Goal: Task Accomplishment & Management: Manage account settings

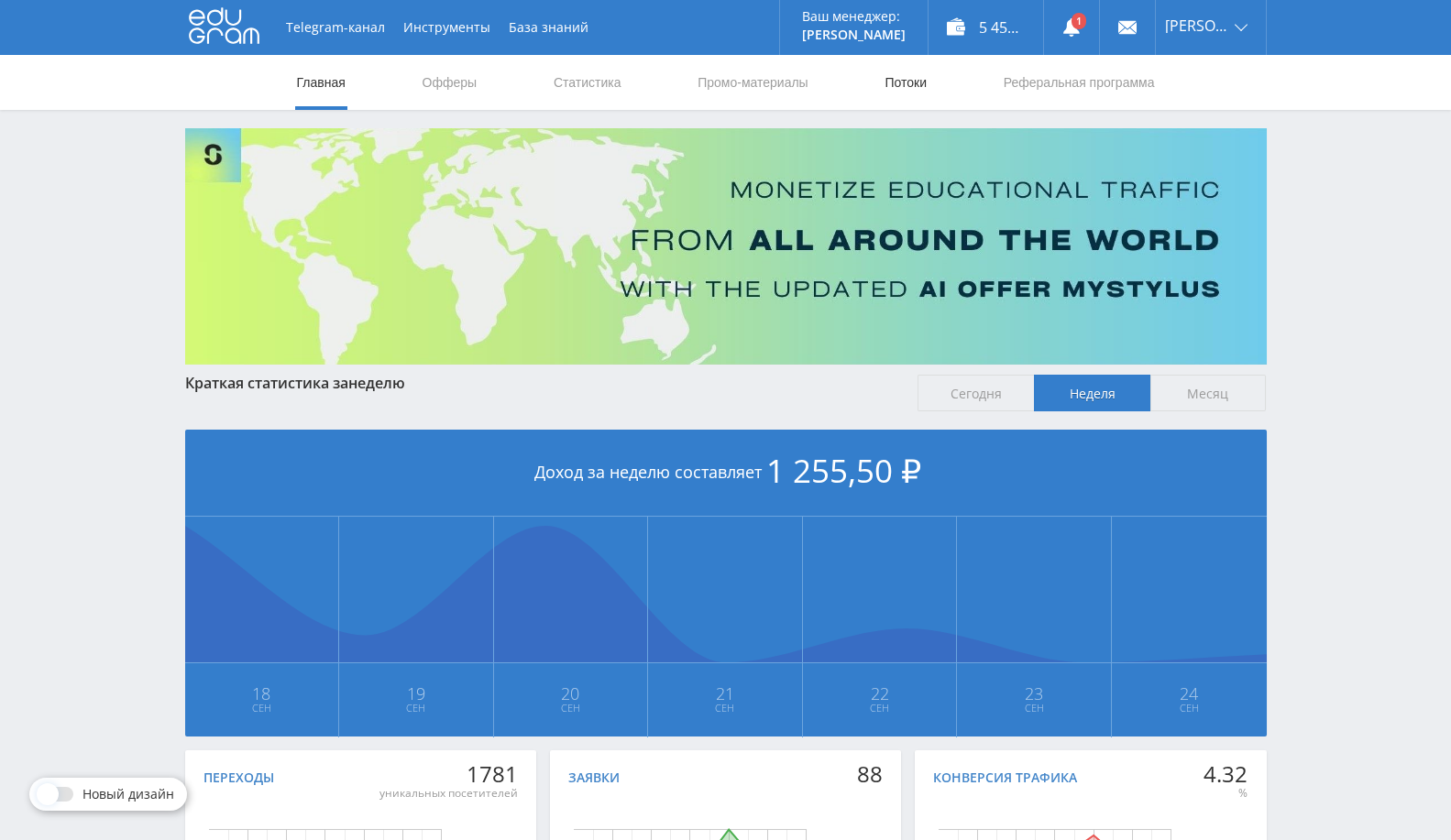
click at [895, 82] on link "Потоки" at bounding box center [905, 82] width 46 height 55
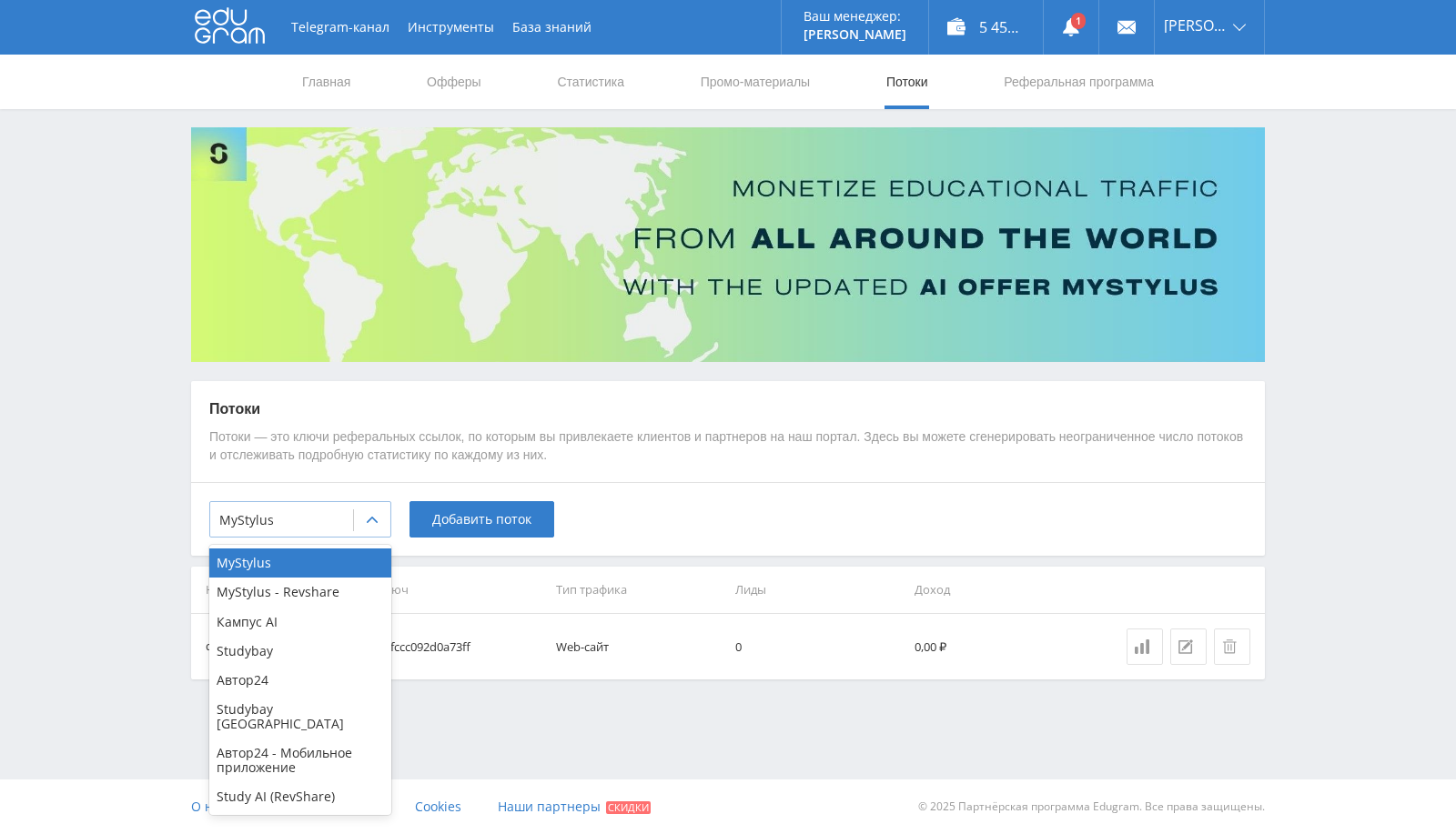
click at [270, 524] on div at bounding box center [281, 520] width 125 height 18
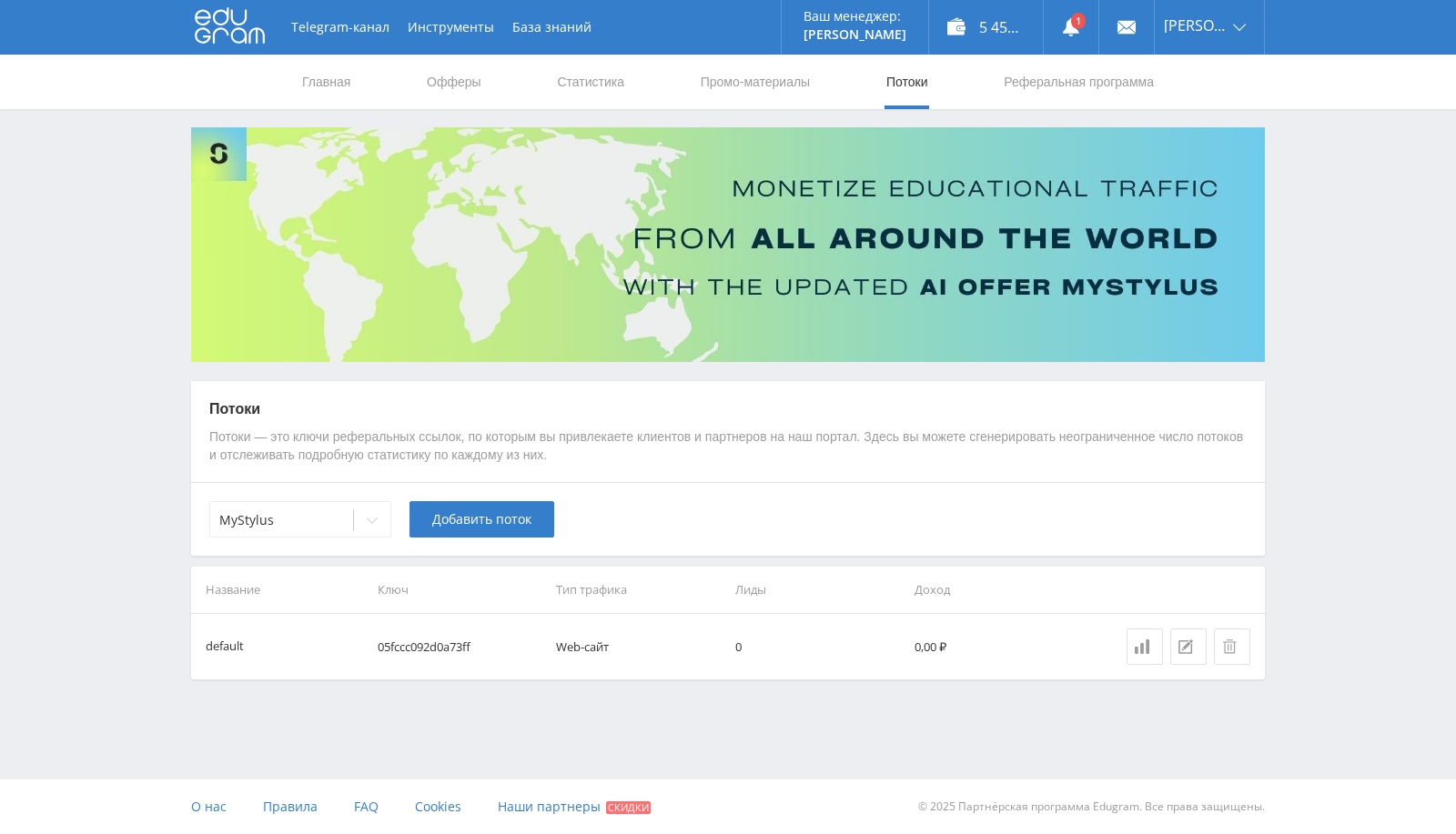
click at [977, 492] on div "MyStylus Добавить поток" at bounding box center [728, 518] width 1073 height 74
click at [360, 511] on div at bounding box center [372, 520] width 37 height 37
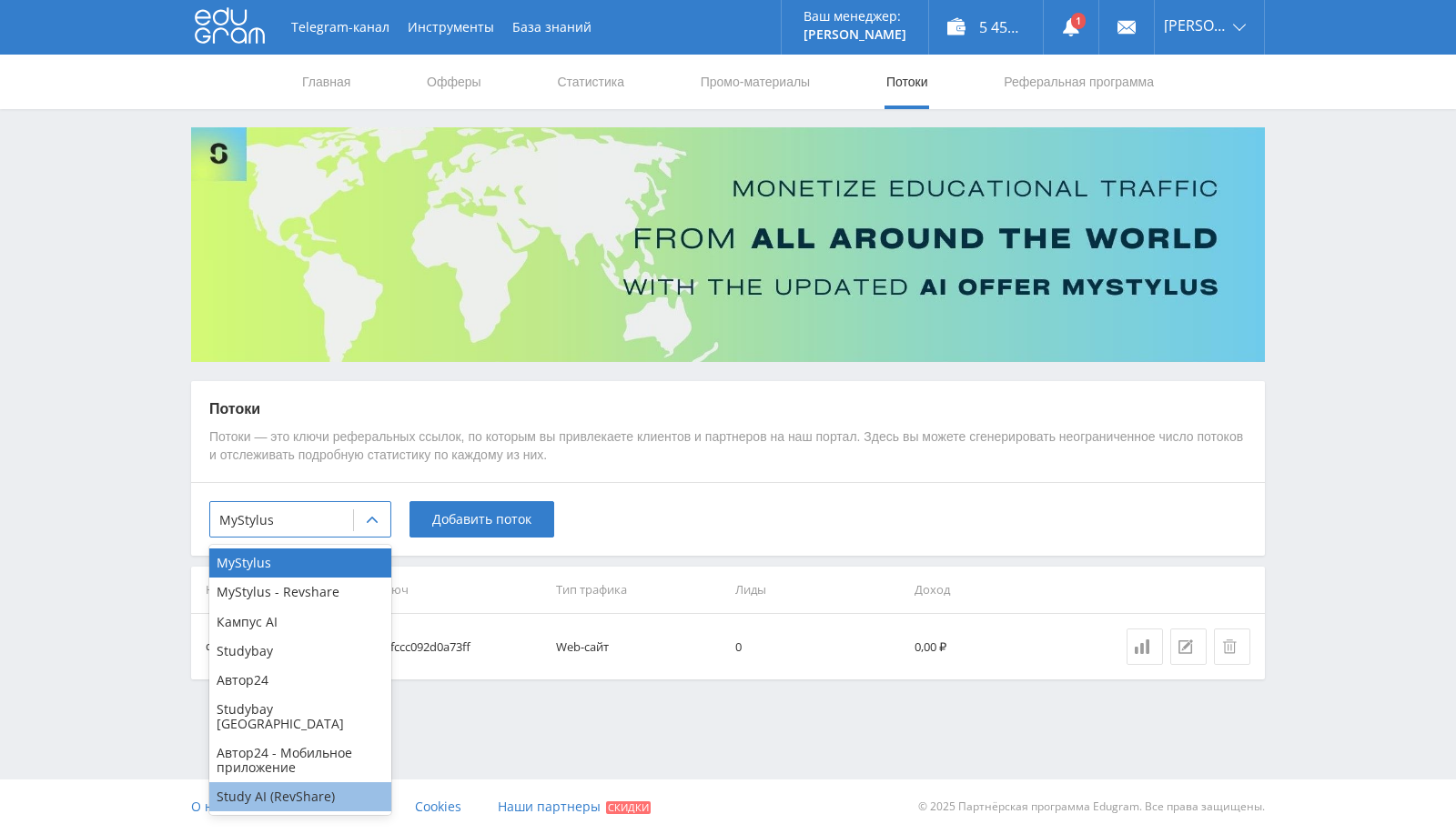
click at [308, 782] on div "Study AI (RevShare)" at bounding box center [300, 797] width 182 height 29
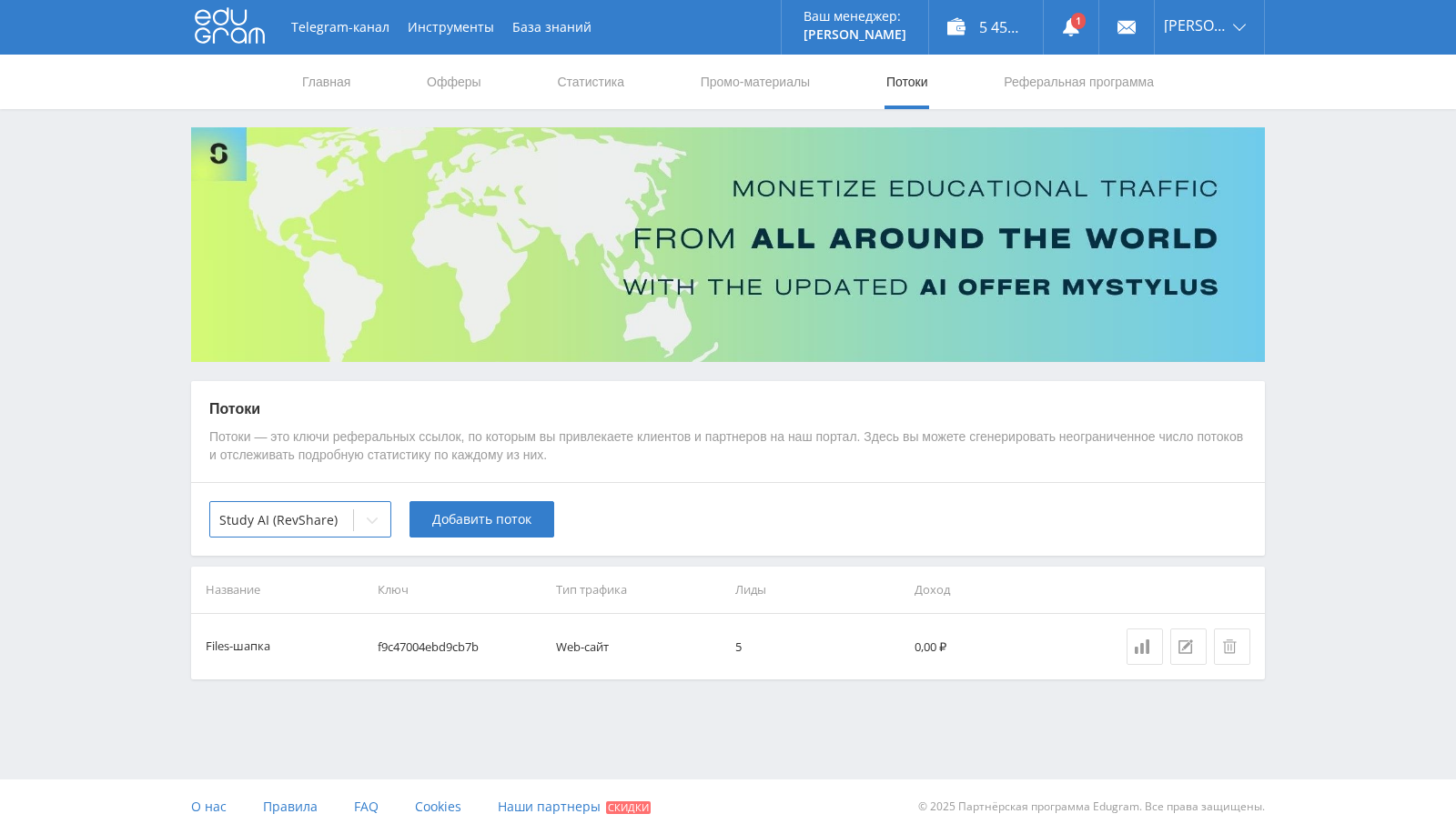
click at [723, 546] on div "option Study AI (RevShare), selected. Study AI (RevShare) Добавить поток" at bounding box center [728, 518] width 1073 height 74
click at [480, 524] on span "Добавить поток" at bounding box center [482, 519] width 99 height 15
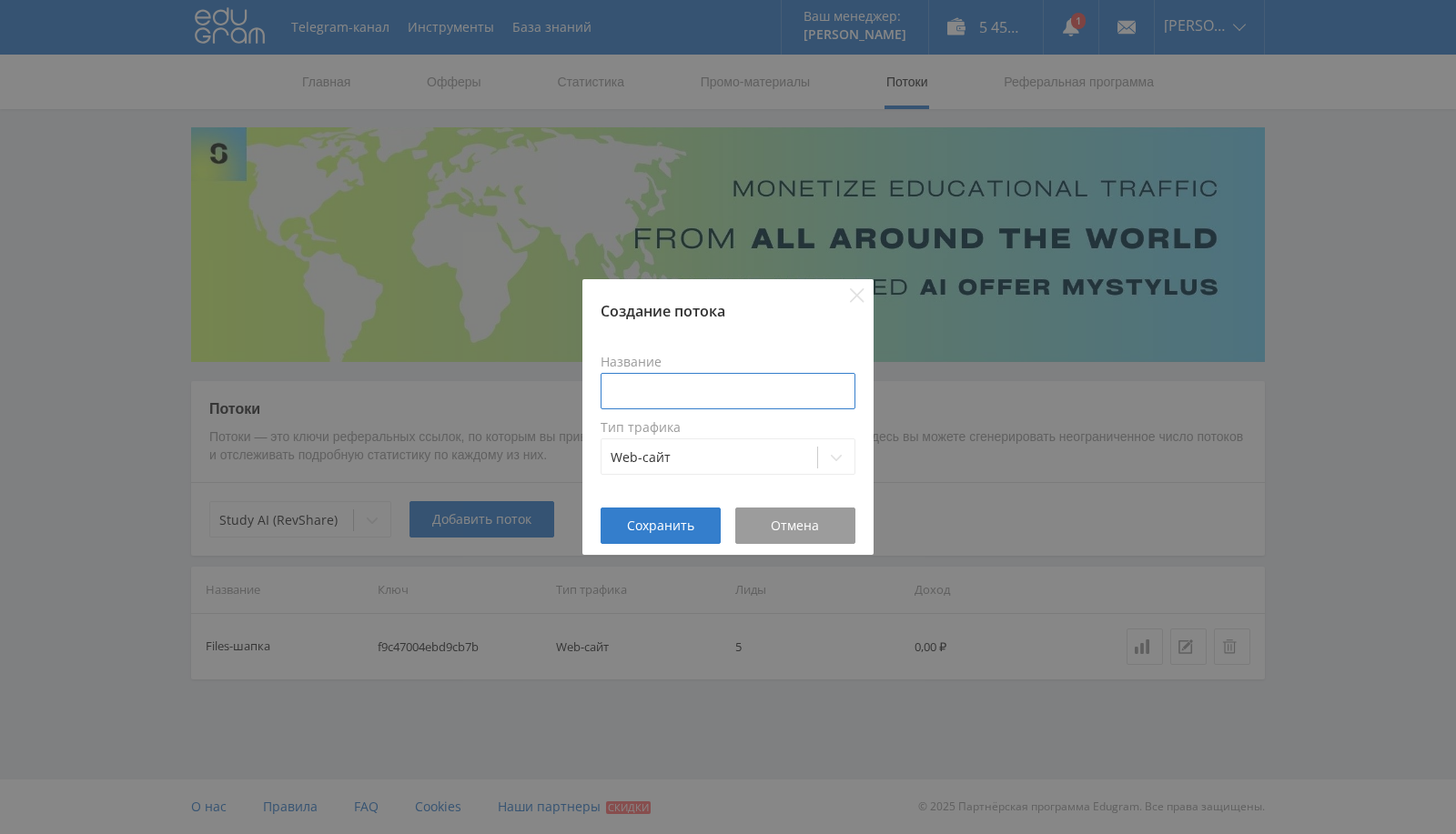
click at [758, 386] on input at bounding box center [728, 391] width 255 height 37
type input "Презентации"
click at [659, 530] on span "Сохранить" at bounding box center [661, 526] width 68 height 15
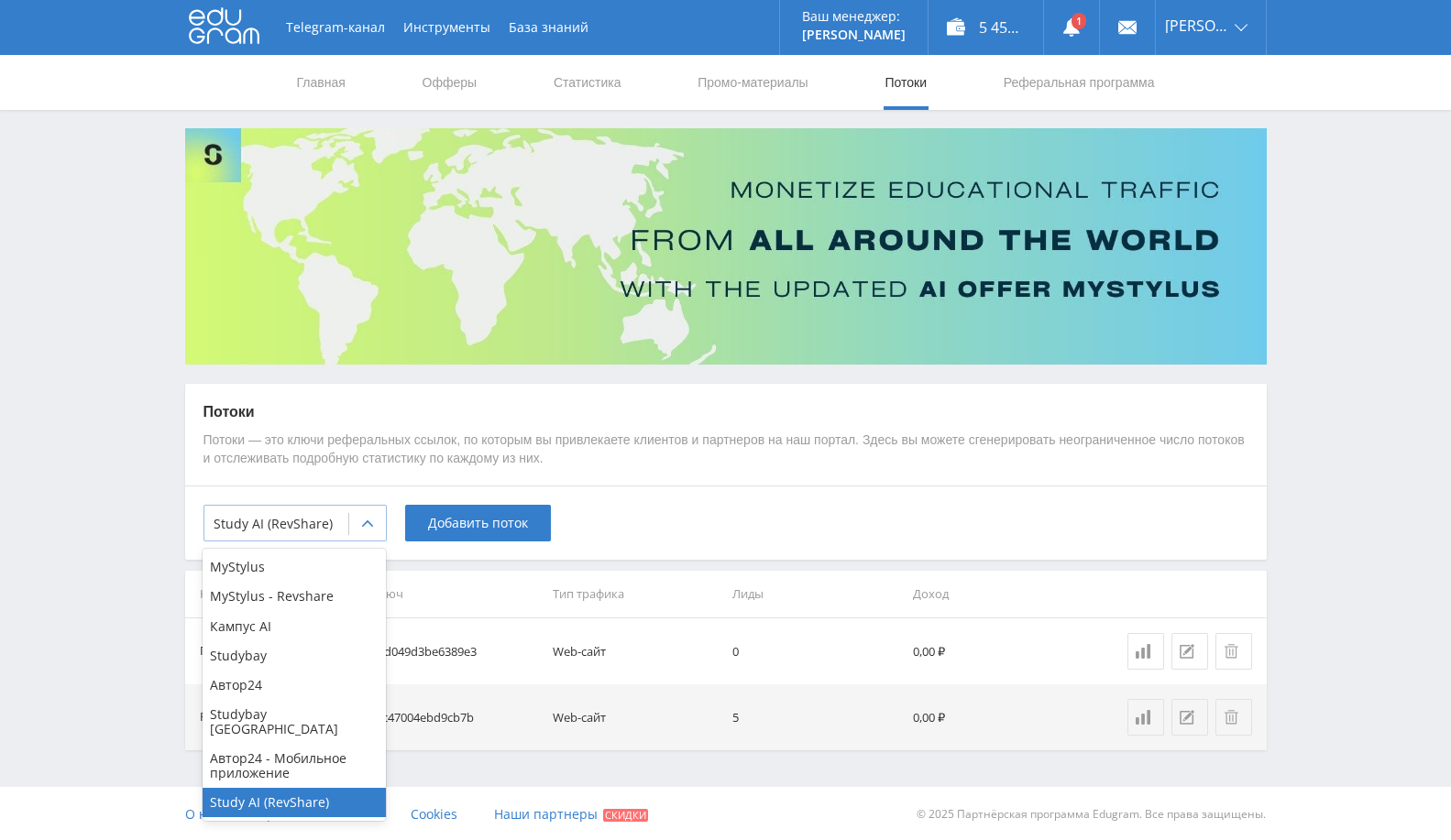
click at [313, 541] on div "Study AI (RevShare)" at bounding box center [295, 523] width 183 height 37
click at [304, 621] on div "Кампус AI" at bounding box center [295, 626] width 183 height 29
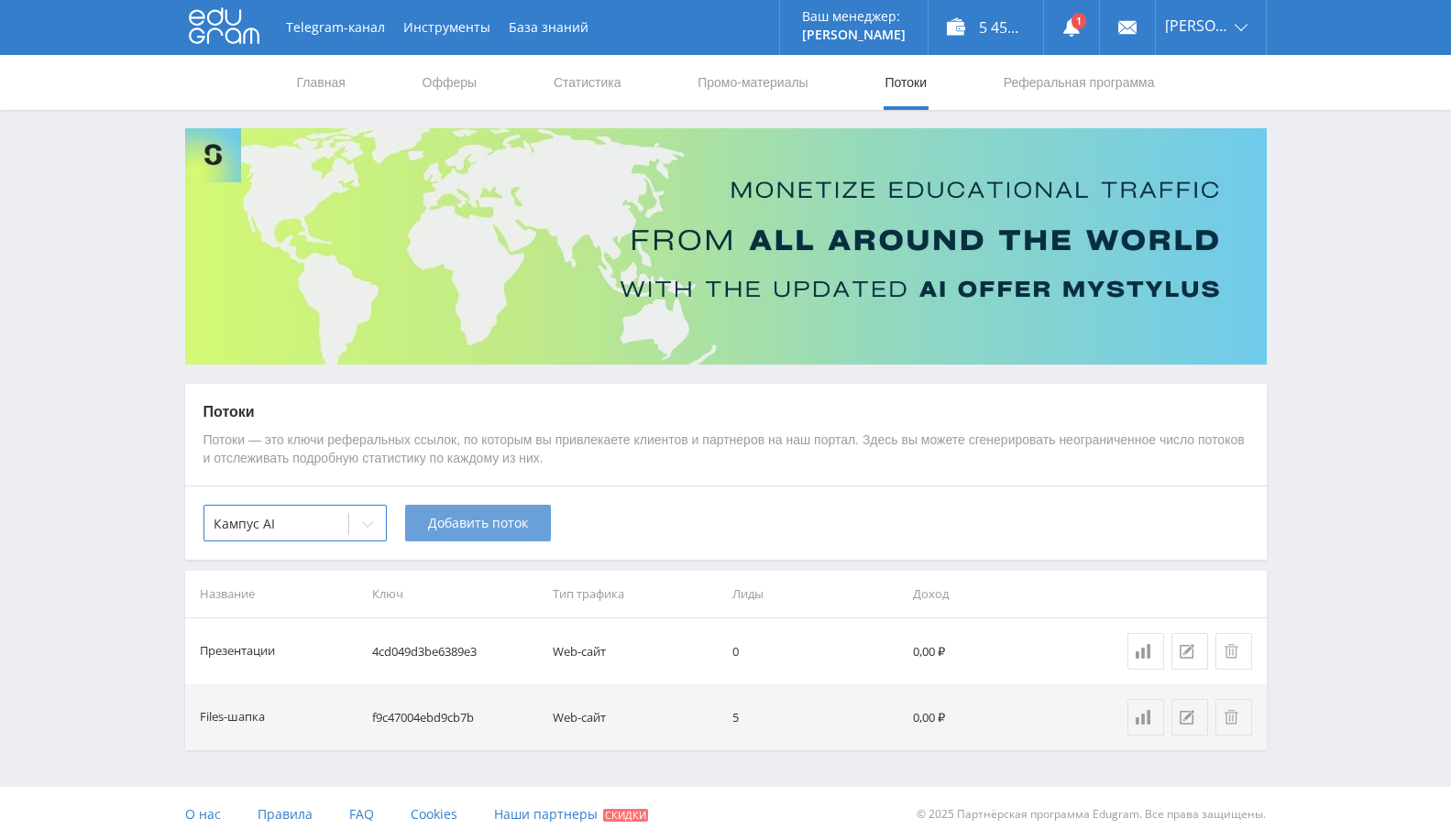
click at [464, 515] on span "Добавить поток" at bounding box center [478, 523] width 100 height 15
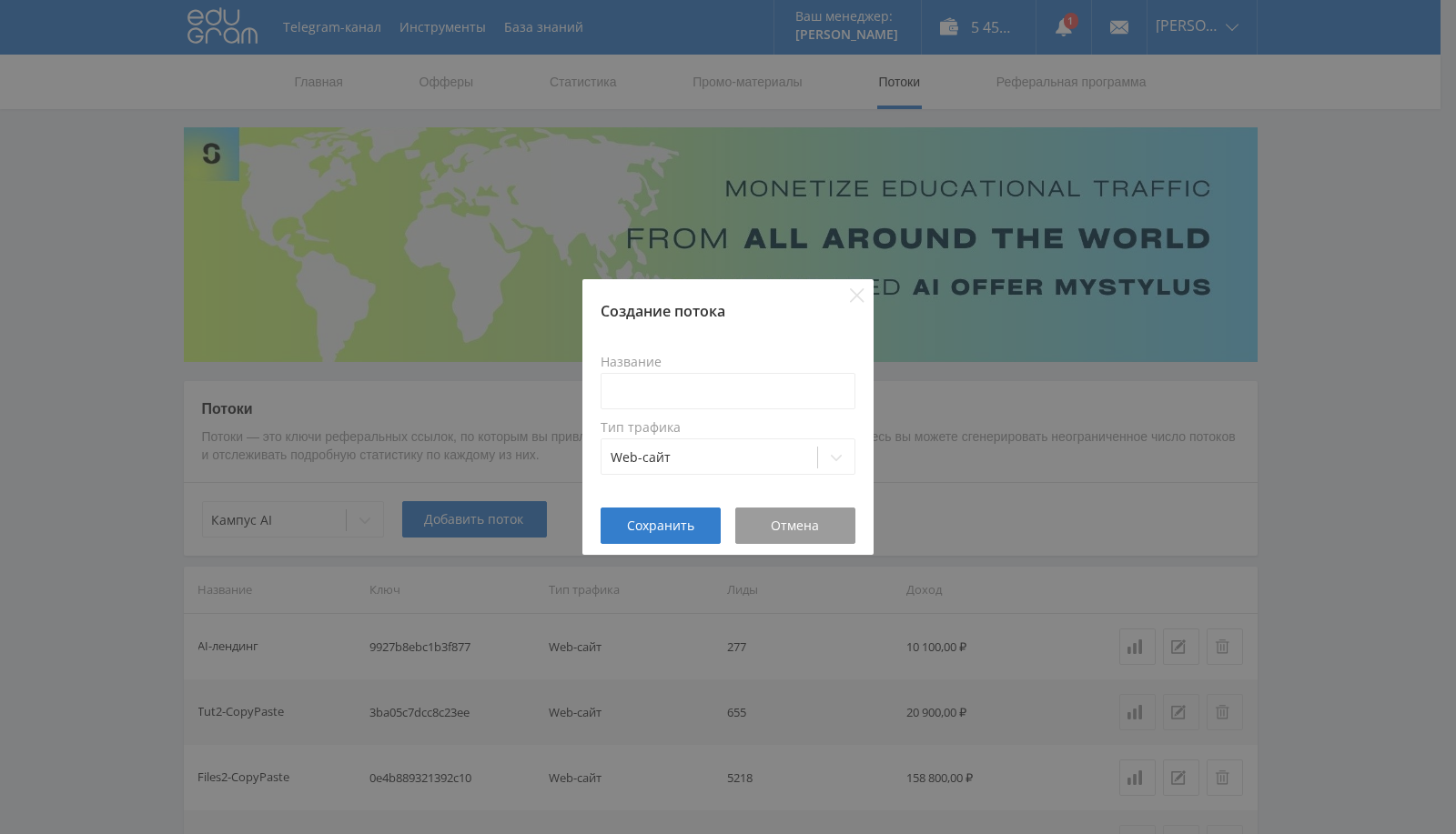
click at [639, 413] on div "Название Тип трафика Web-сайт" at bounding box center [728, 414] width 255 height 141
click at [653, 378] on input at bounding box center [728, 391] width 255 height 37
type input "[PERSON_NAME]"
type input "Презентации"
click at [672, 522] on span "Сохранить" at bounding box center [661, 526] width 68 height 15
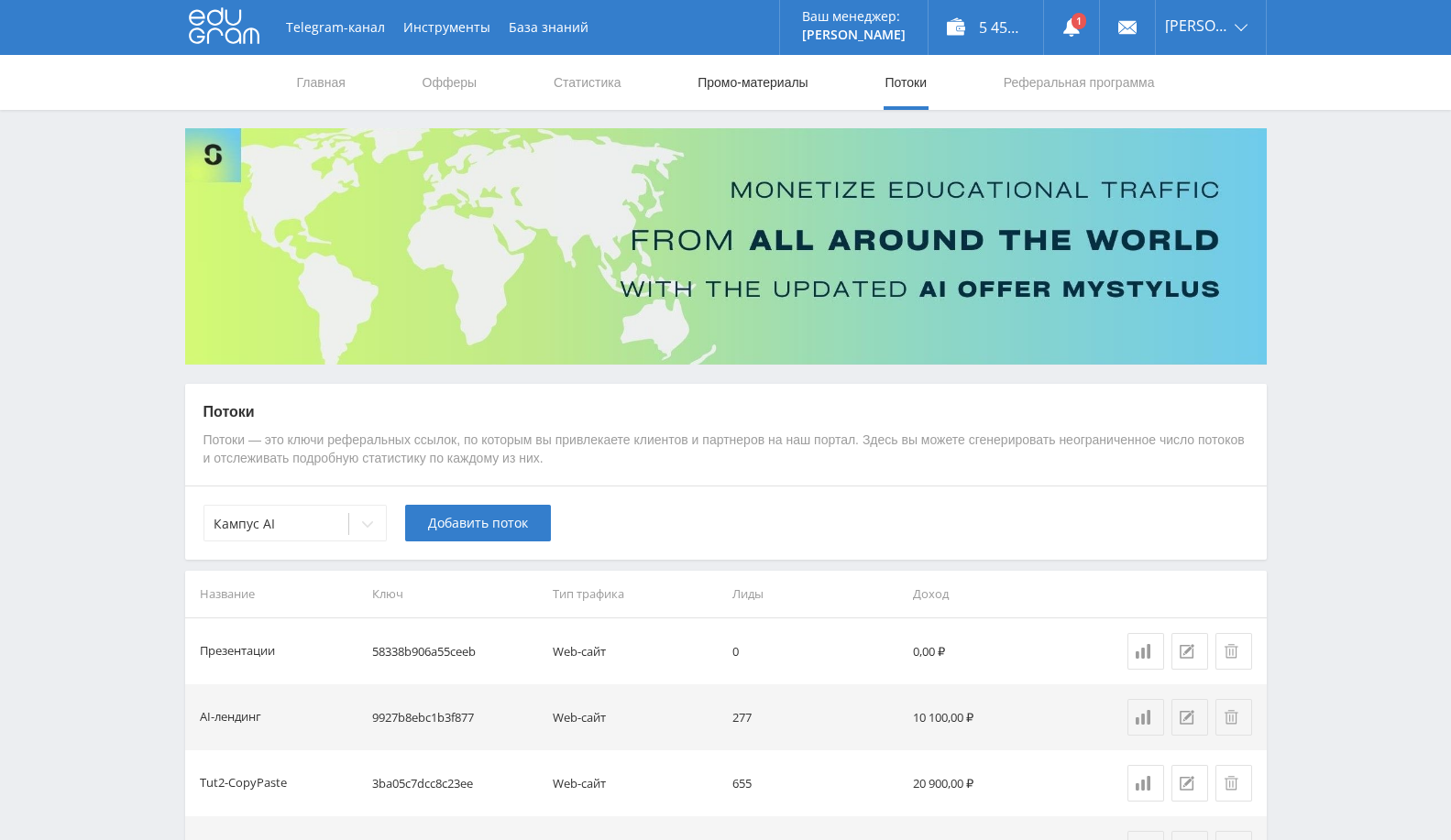
click at [721, 86] on link "Промо-материалы" at bounding box center [752, 82] width 113 height 55
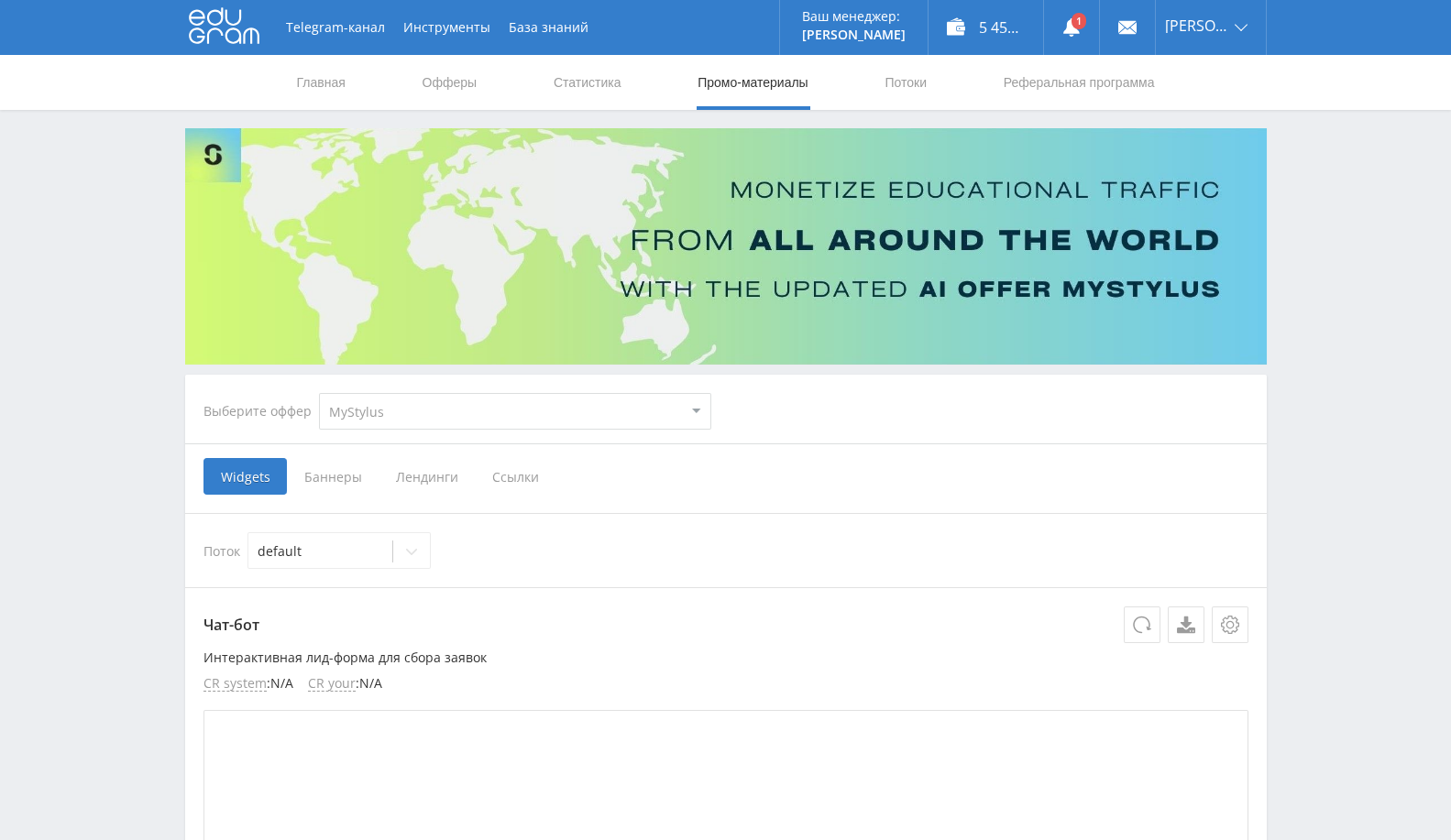
click at [524, 404] on select "MyStylus MyStylus - Revshare Кампус AI Studybay Автор24 Studybay [GEOGRAPHIC_DA…" at bounding box center [515, 411] width 392 height 37
select select "376"
click at [319, 393] on select "MyStylus MyStylus - Revshare Кампус AI Studybay Автор24 Studybay [GEOGRAPHIC_DA…" at bounding box center [515, 411] width 392 height 37
select select "376"
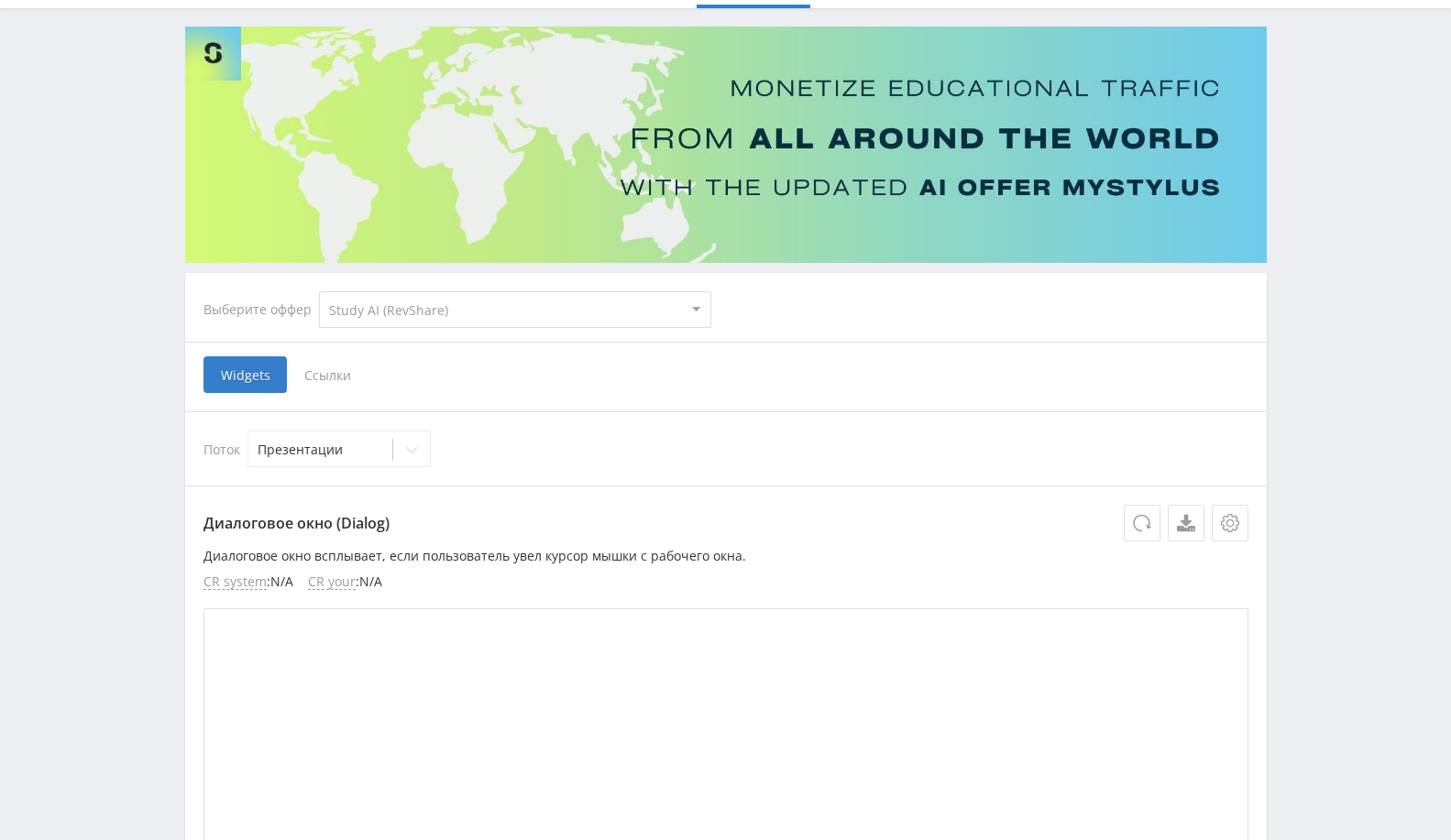
click at [335, 362] on span "Ссылки" at bounding box center [328, 375] width 81 height 37
click at [0, 0] on input "Ссылки" at bounding box center [0, 0] width 0 height 0
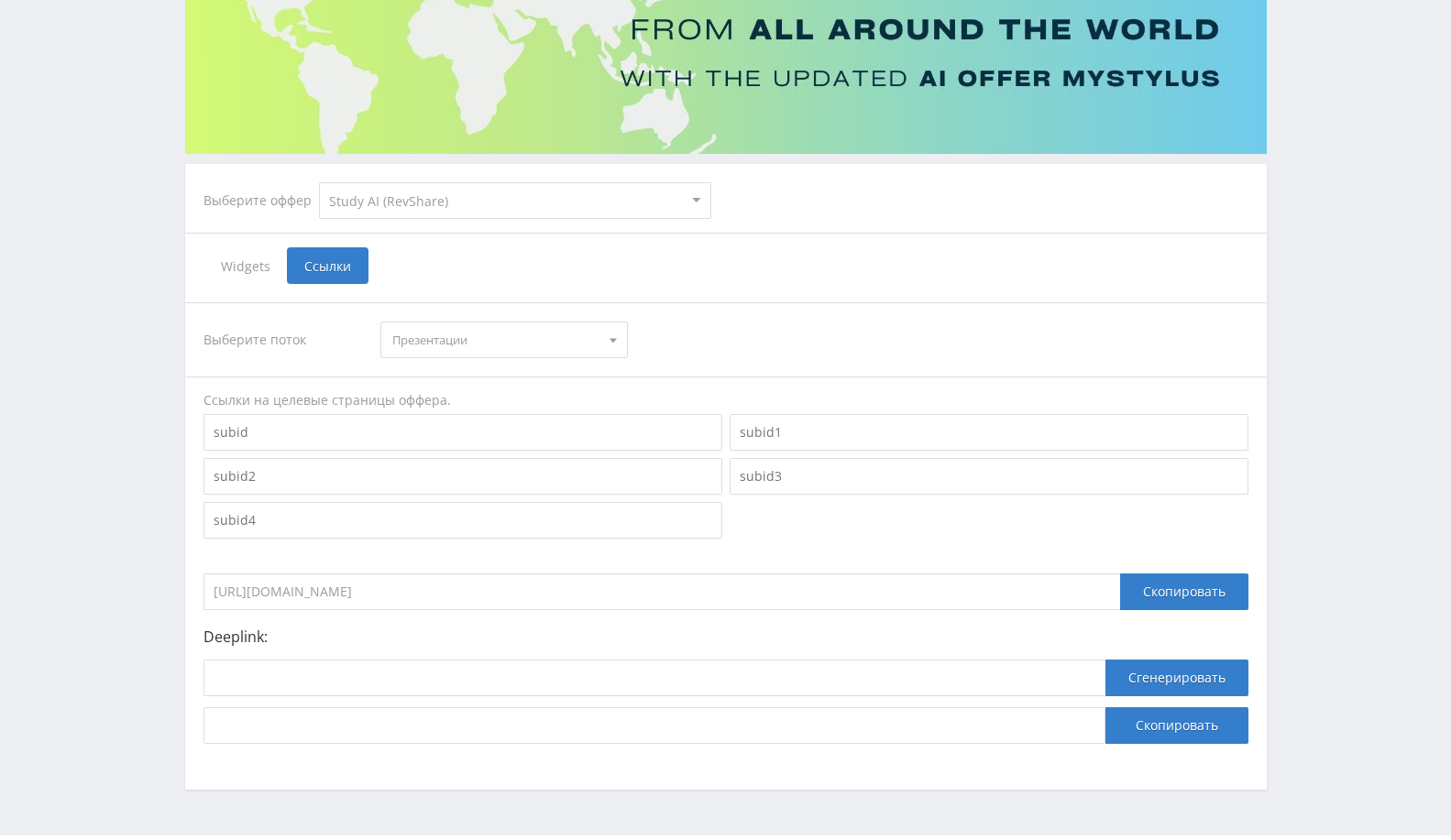
scroll to position [260, 0]
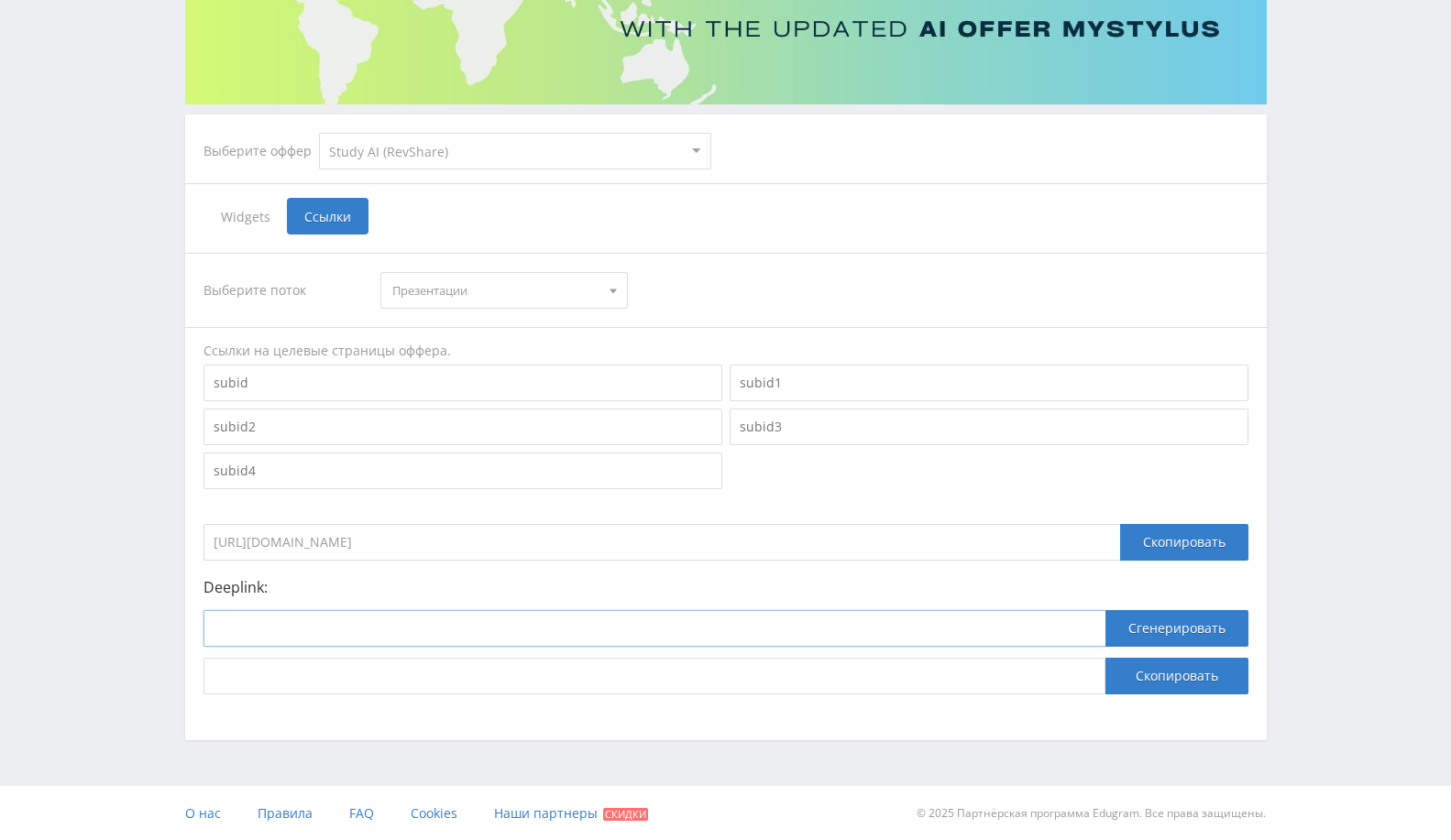
click at [401, 623] on input at bounding box center [653, 628] width 902 height 37
paste input "[URL]"
type input "[URL]"
click at [1177, 637] on button "Сгенерировать" at bounding box center [1176, 628] width 143 height 37
click at [1171, 675] on button "Скопировать" at bounding box center [1176, 676] width 143 height 37
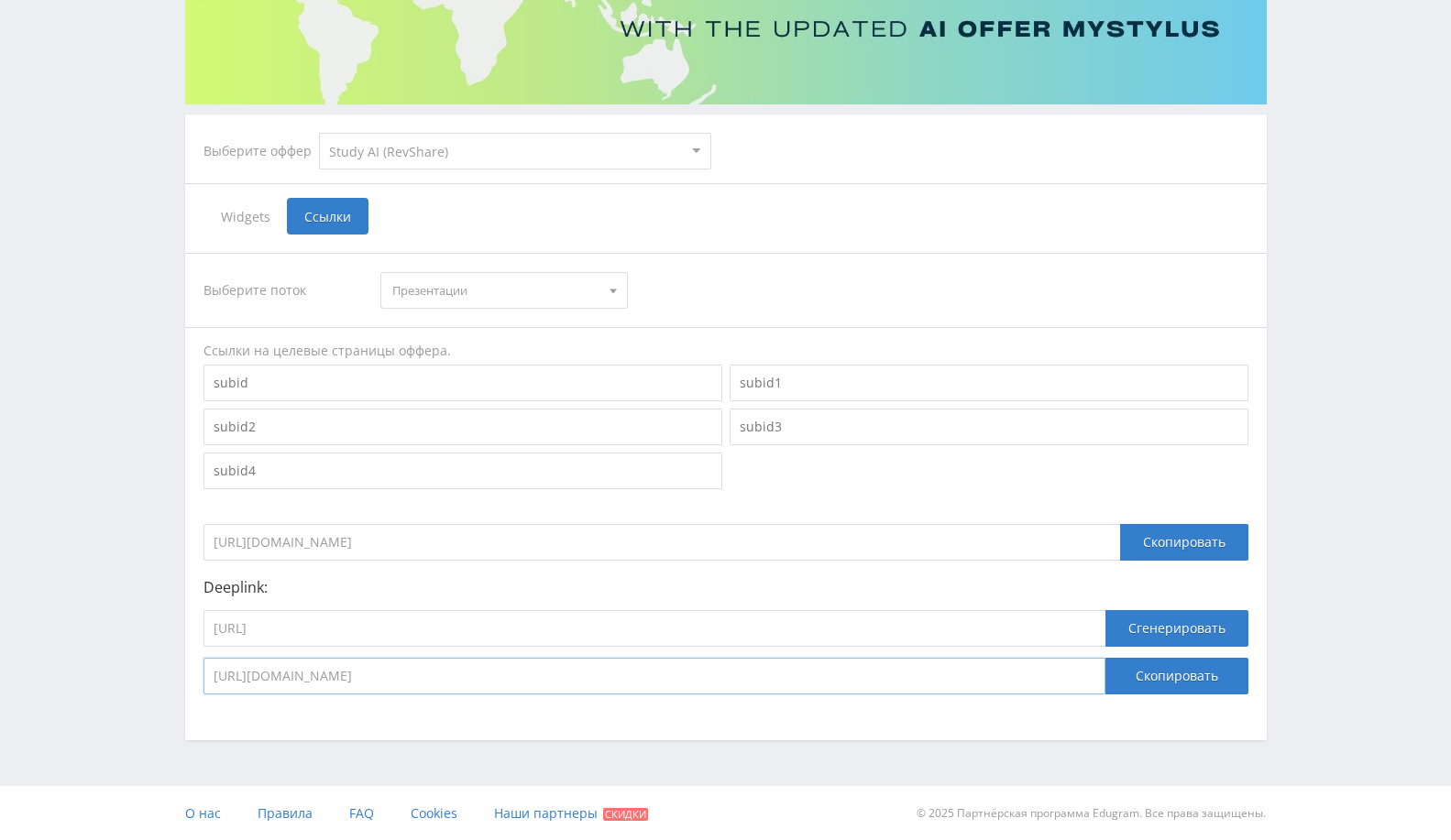
scroll to position [0, 0]
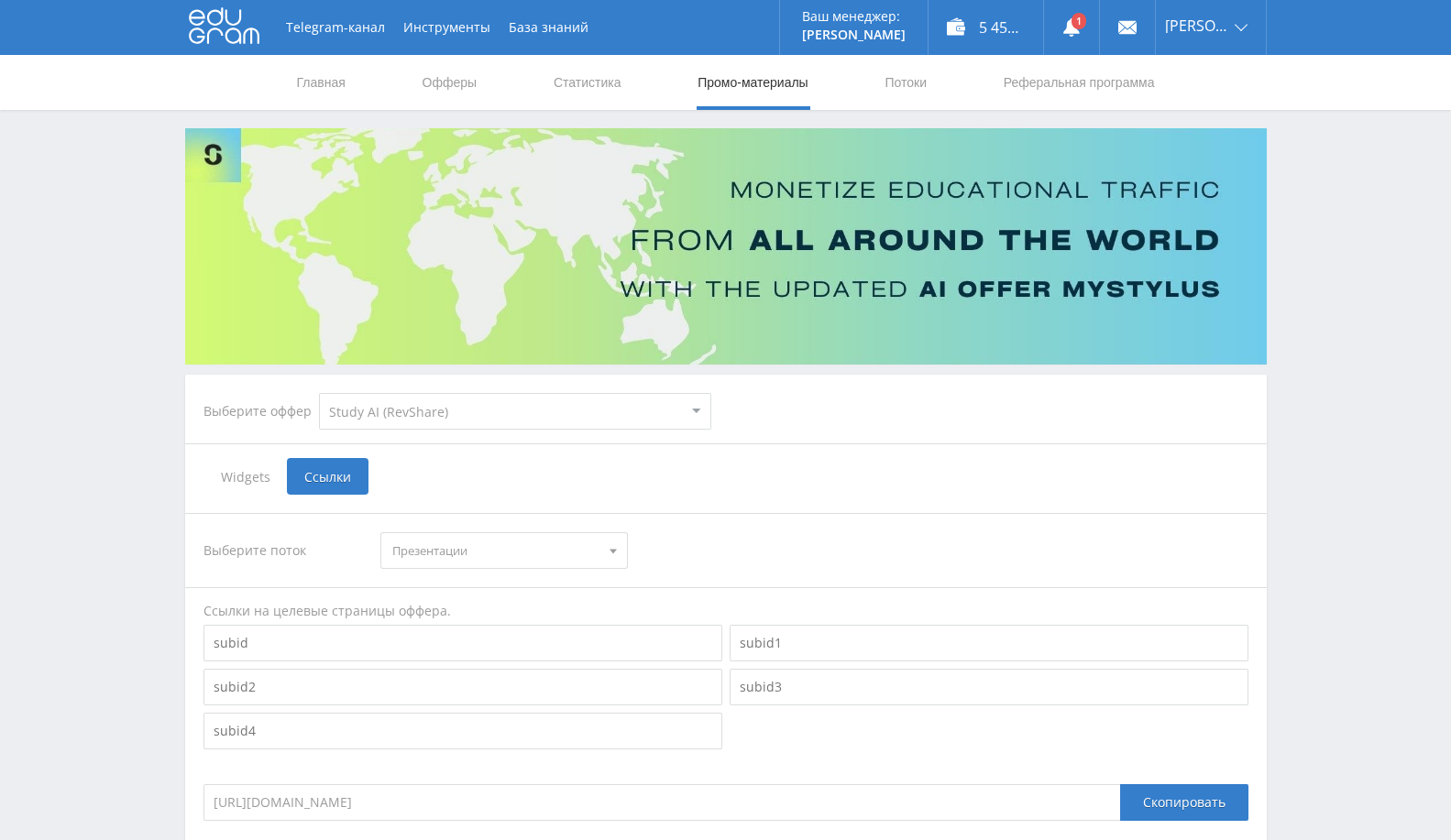
click at [523, 412] on select "MyStylus MyStylus - Revshare Кампус AI Studybay Автор24 Studybay Brazil Автор24…" at bounding box center [515, 411] width 392 height 37
select select "340"
click at [319, 393] on select "MyStylus MyStylus - Revshare Кампус AI Studybay Автор24 Studybay Brazil Автор24…" at bounding box center [515, 411] width 392 height 37
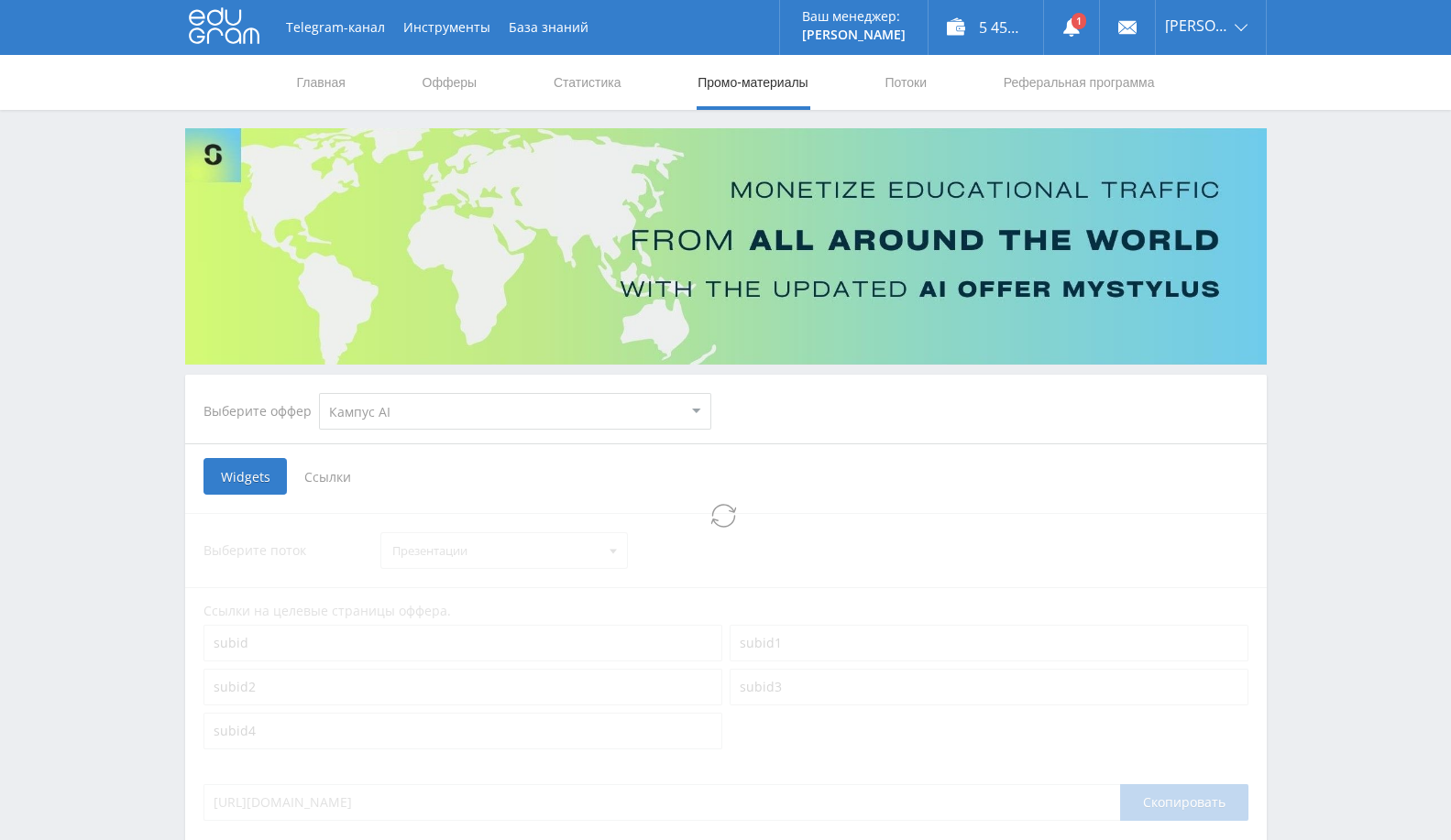
select select "340"
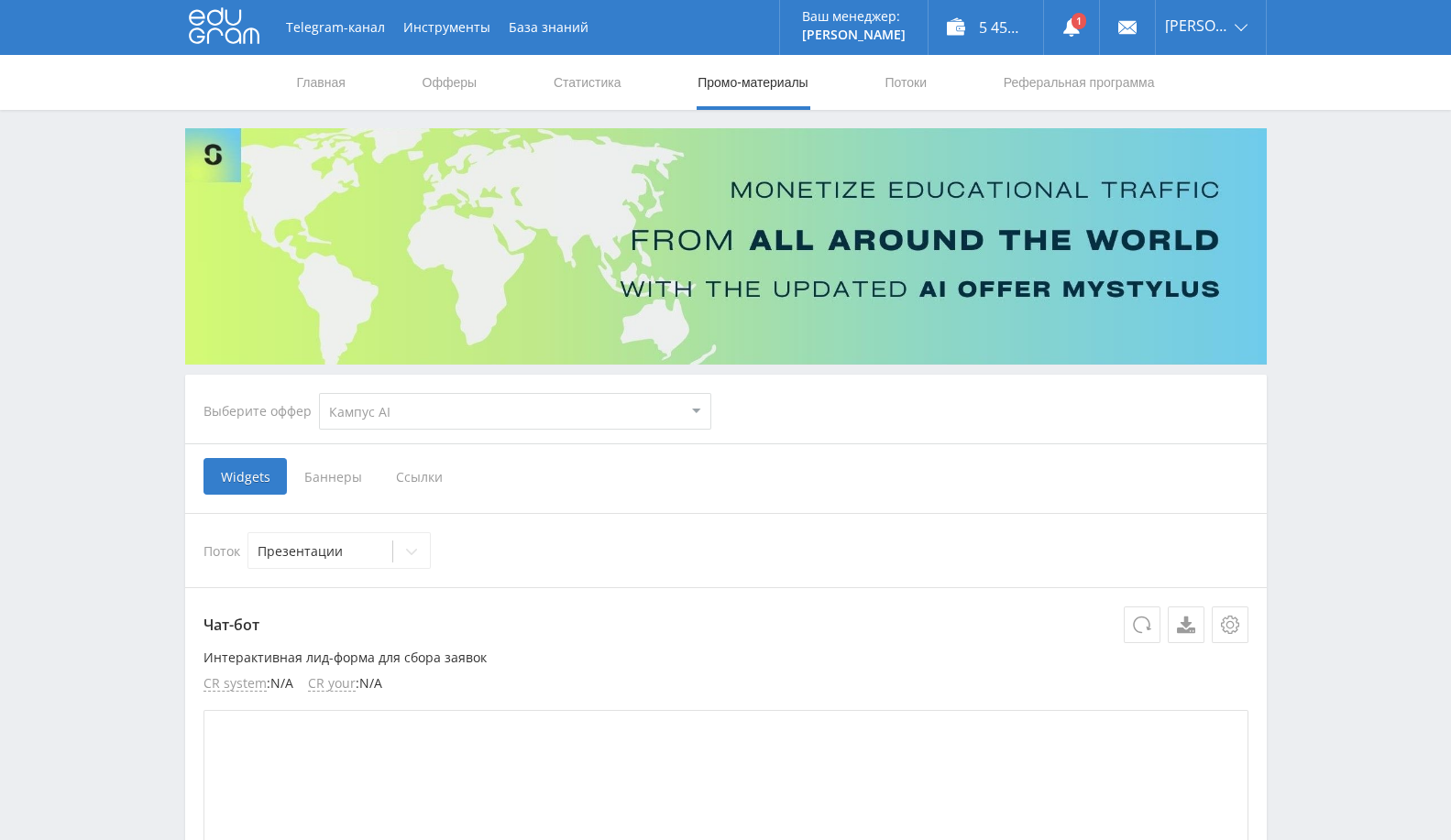
click at [413, 472] on span "Ссылки" at bounding box center [419, 476] width 81 height 37
click at [0, 0] on input "Ссылки" at bounding box center [0, 0] width 0 height 0
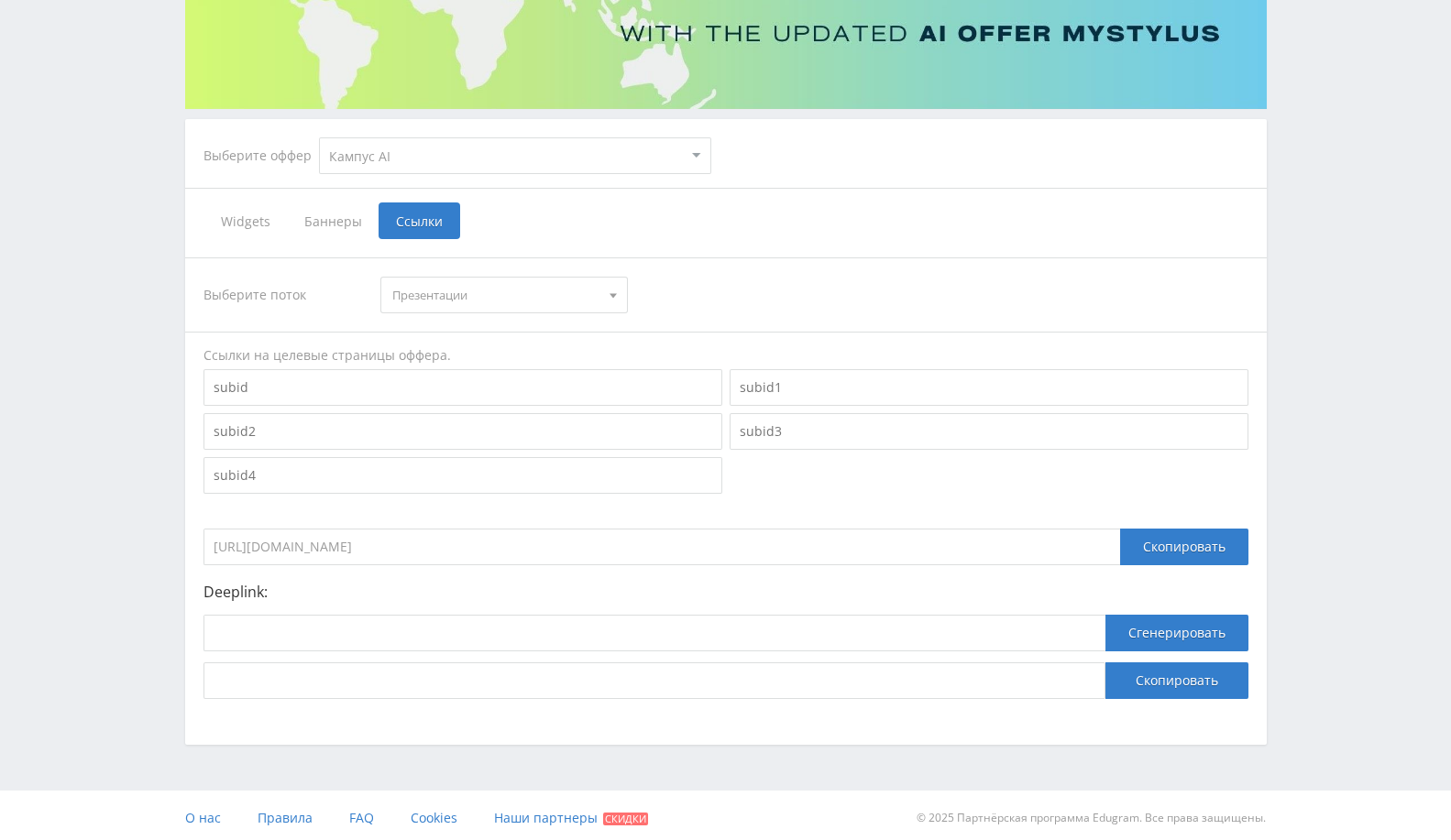
scroll to position [260, 0]
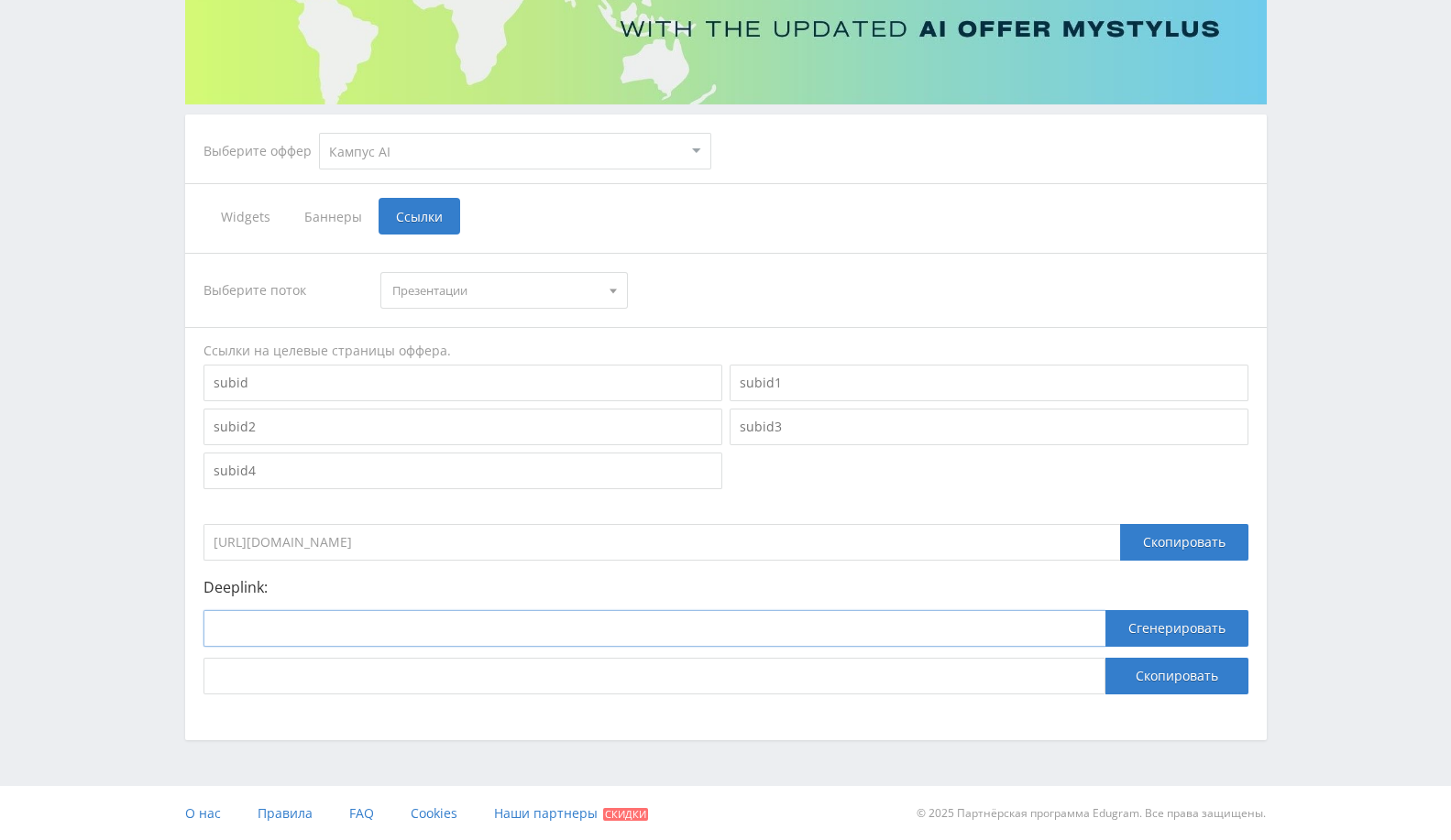
click at [553, 626] on input at bounding box center [653, 628] width 902 height 37
paste input "https://present.kampus.ai/"
type input "https://present.kampus.ai/"
click at [1139, 671] on button "Скопировать" at bounding box center [1176, 676] width 143 height 37
click at [1176, 629] on button "Сгенерировать" at bounding box center [1176, 628] width 143 height 37
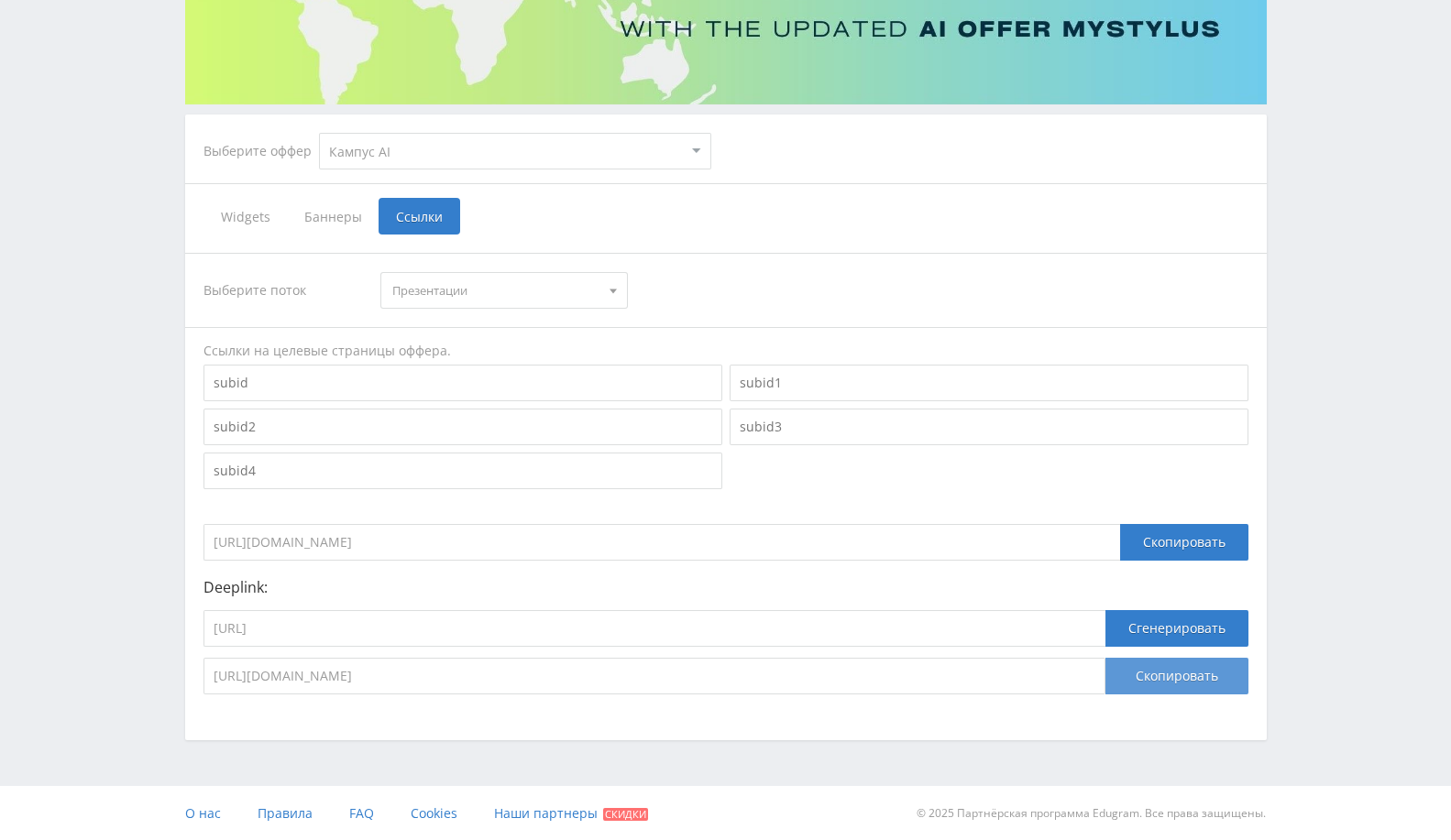
click at [1154, 673] on button "Скопировать" at bounding box center [1176, 676] width 143 height 37
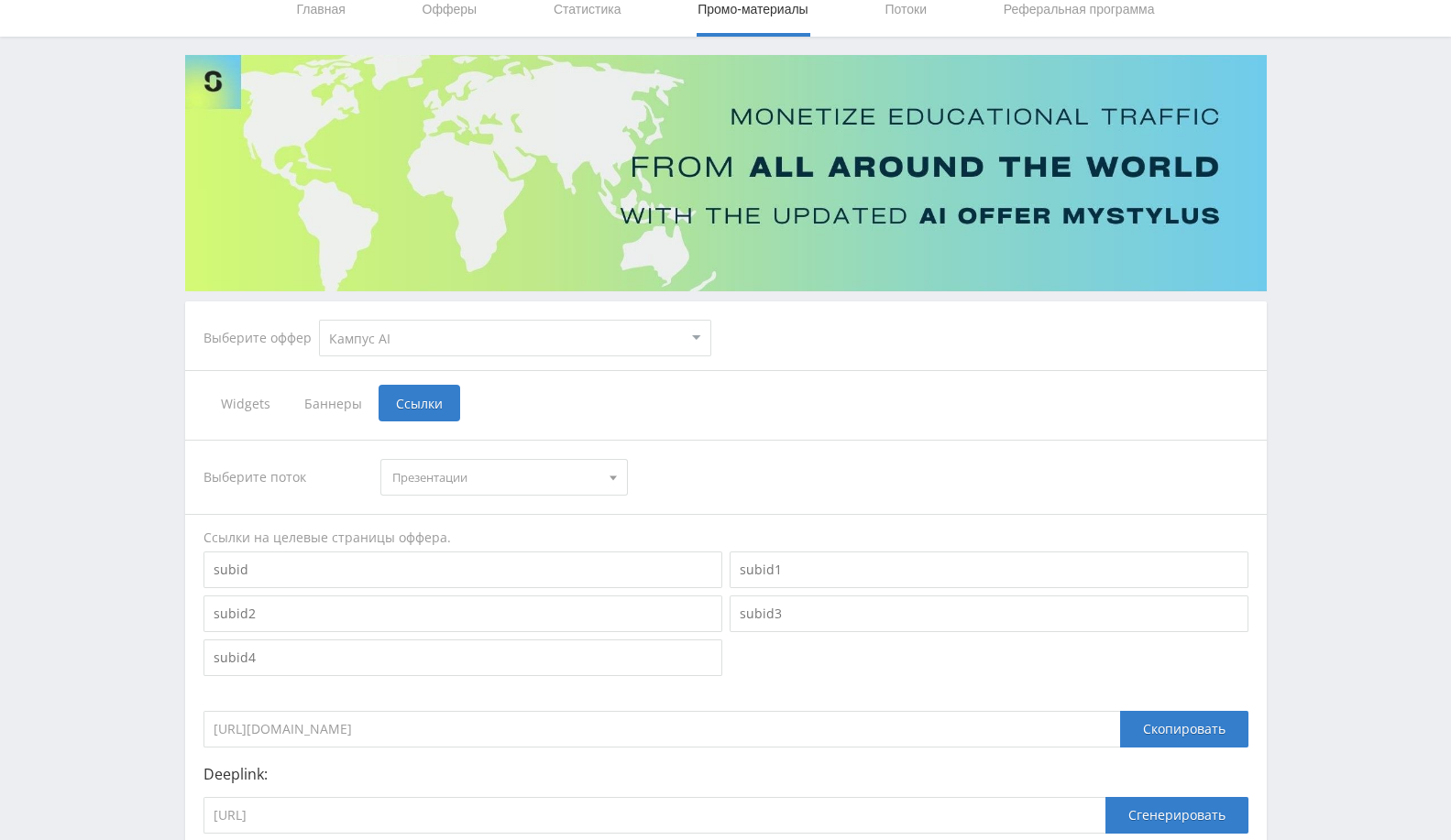
scroll to position [0, 0]
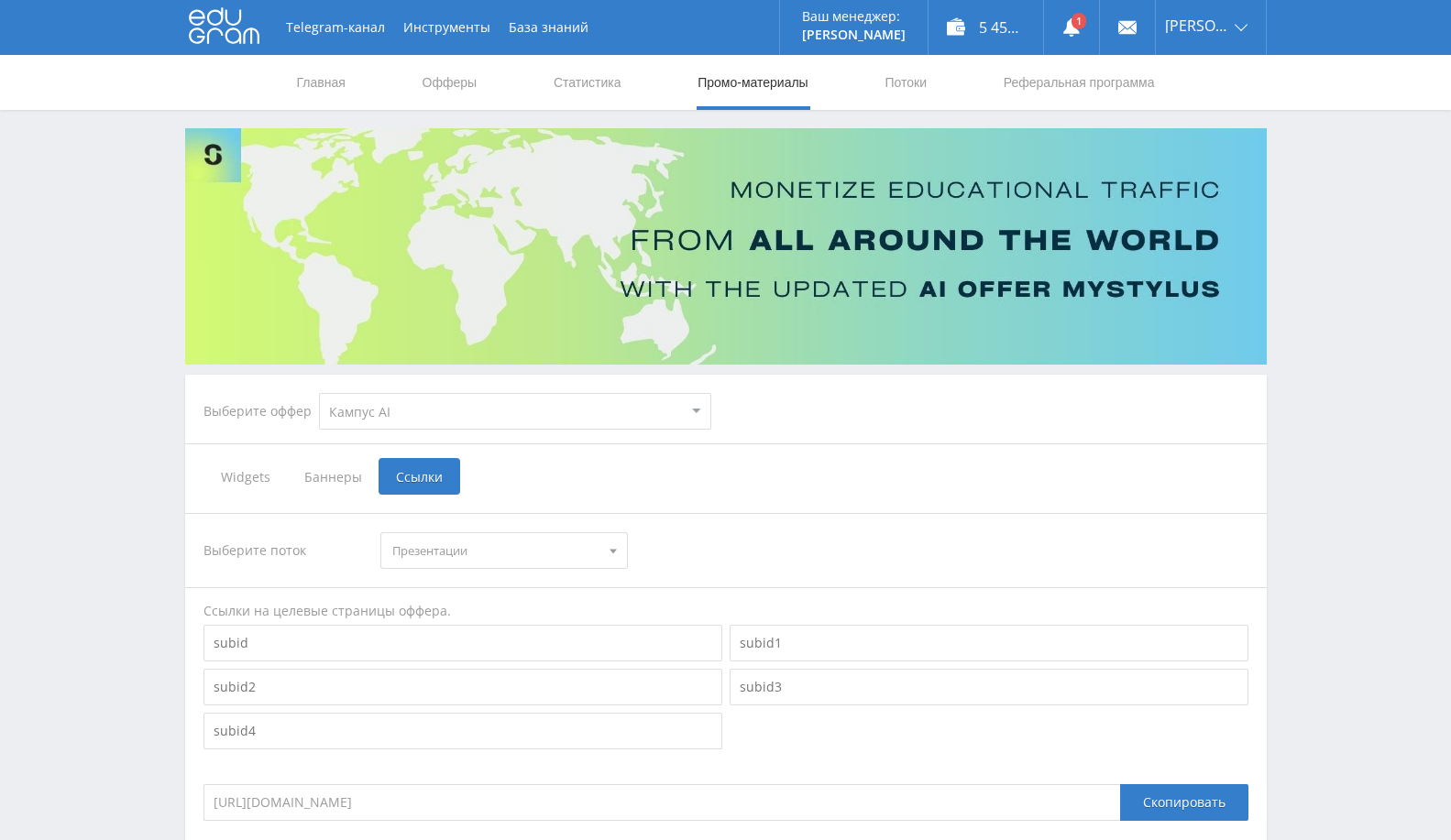
click at [465, 420] on select "MyStylus MyStylus - Revshare Кампус AI Studybay Автор24 Studybay Brazil Автор24…" at bounding box center [515, 411] width 392 height 37
select select "1"
click at [319, 393] on select "MyStylus MyStylus - Revshare Кампус AI Studybay Автор24 Studybay Brazil Автор24…" at bounding box center [515, 411] width 392 height 37
select select "1"
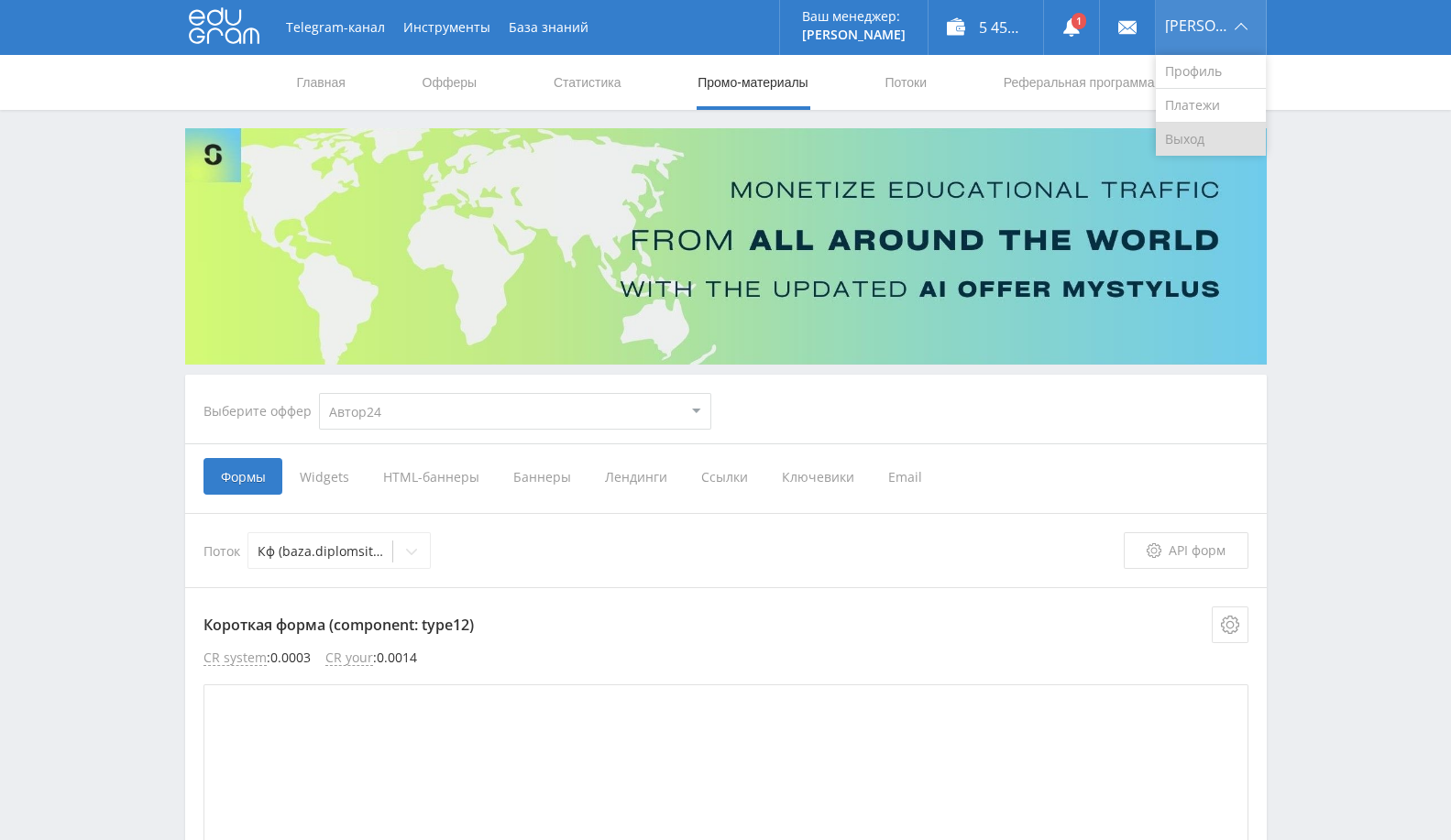
click at [1191, 131] on link "Выход" at bounding box center [1210, 139] width 110 height 33
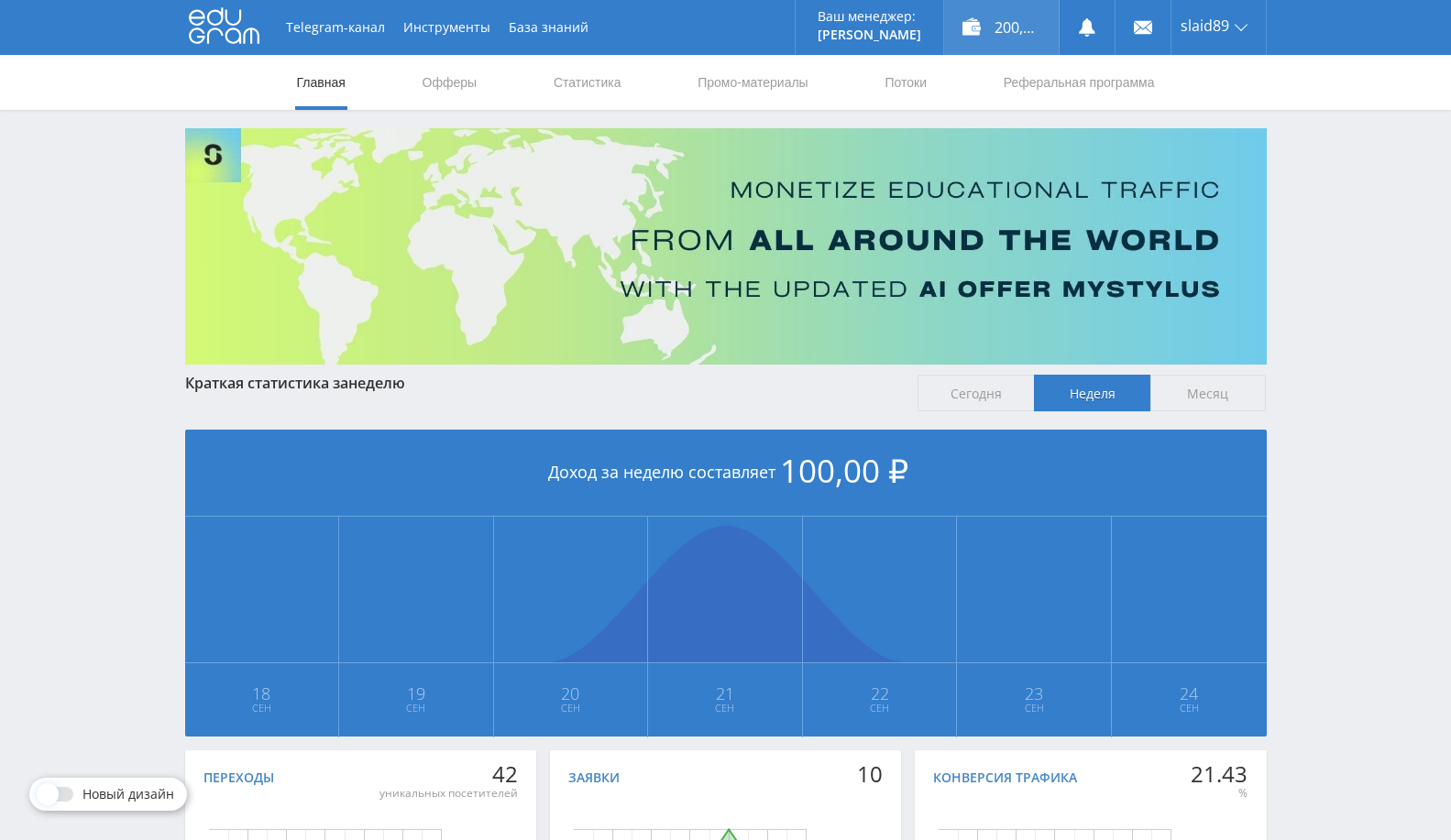
click at [1004, 25] on div "200,21 ₽" at bounding box center [1001, 27] width 114 height 55
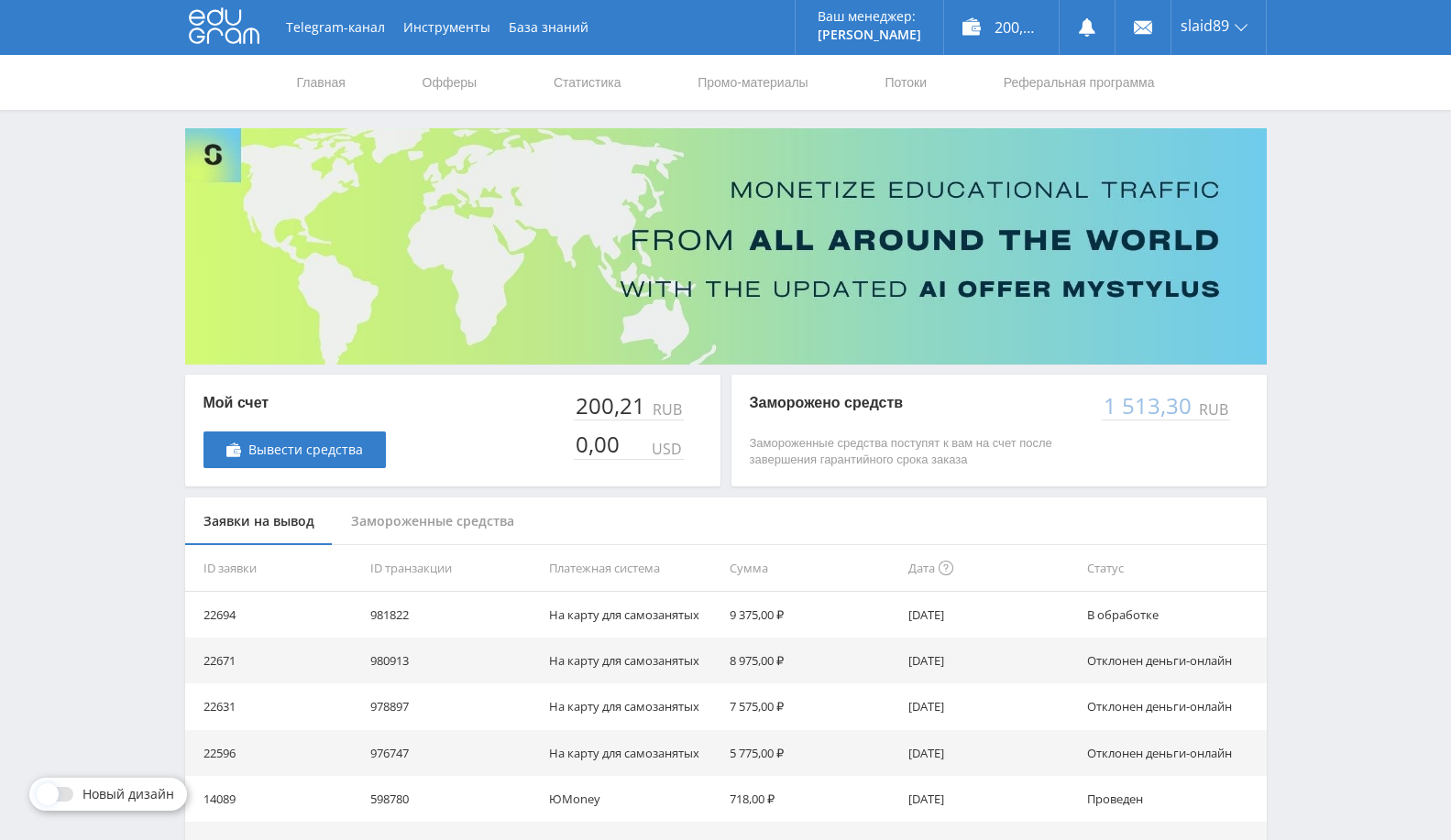
click at [209, 612] on td "22694" at bounding box center [274, 614] width 178 height 46
copy td "22694"
click at [1204, 132] on link "Выход" at bounding box center [1218, 139] width 94 height 33
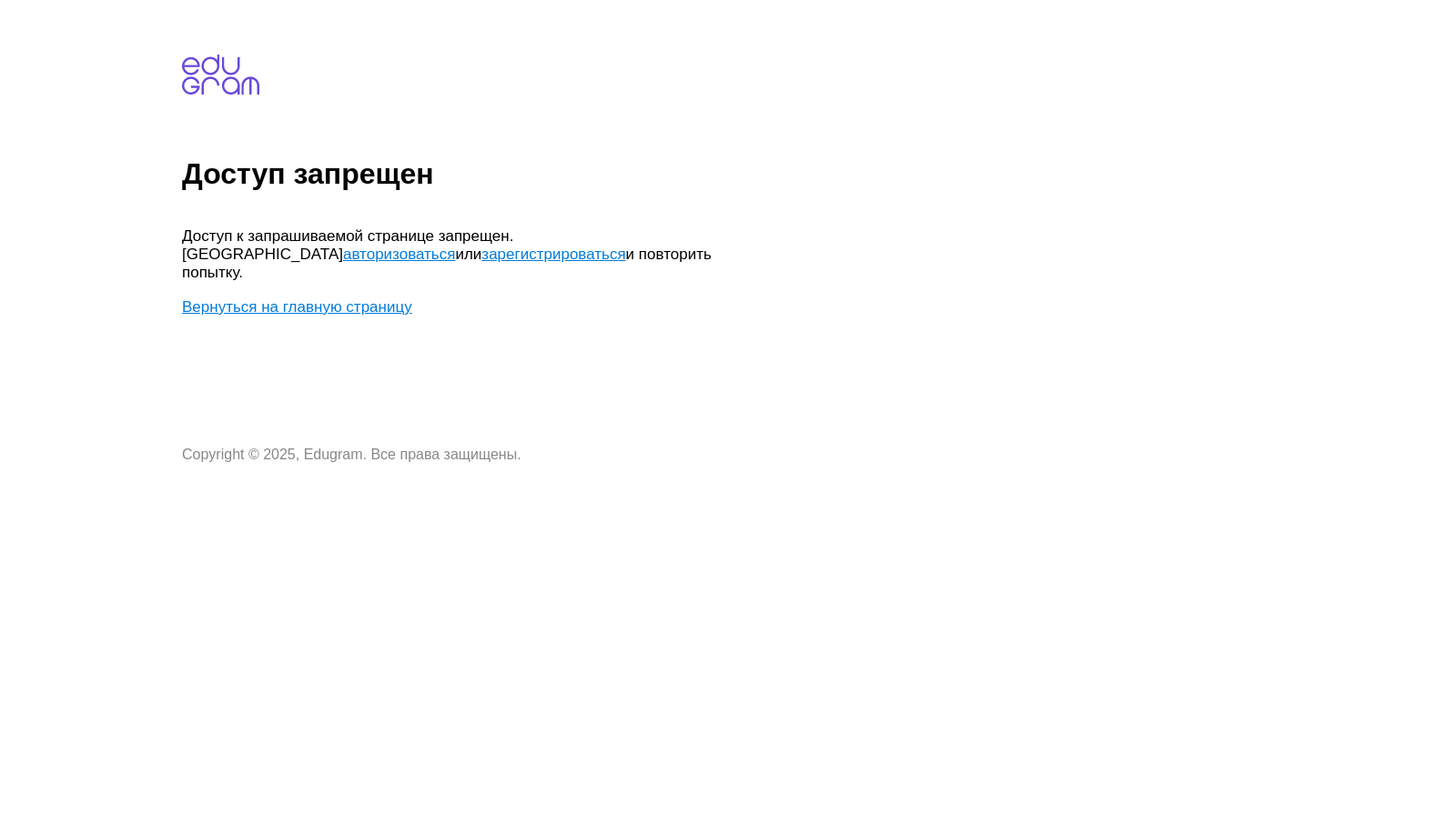
click at [321, 298] on link "Вернуться на главную страницу" at bounding box center [297, 306] width 231 height 17
